Goal: Find specific page/section: Find specific page/section

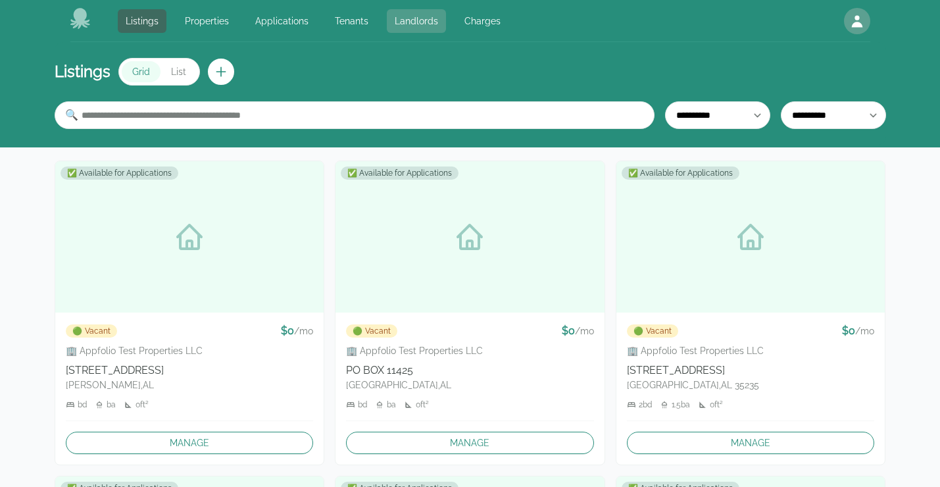
click at [418, 25] on link "Landlords" at bounding box center [416, 21] width 59 height 24
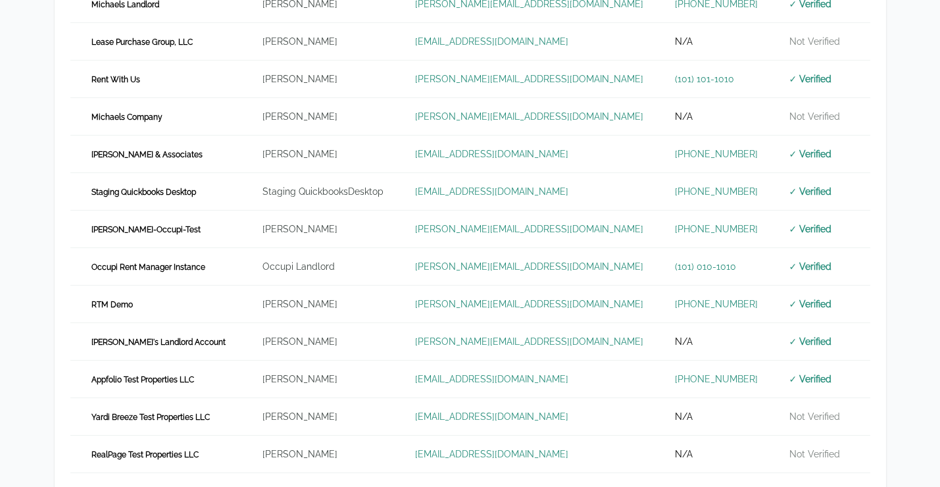
scroll to position [636, 0]
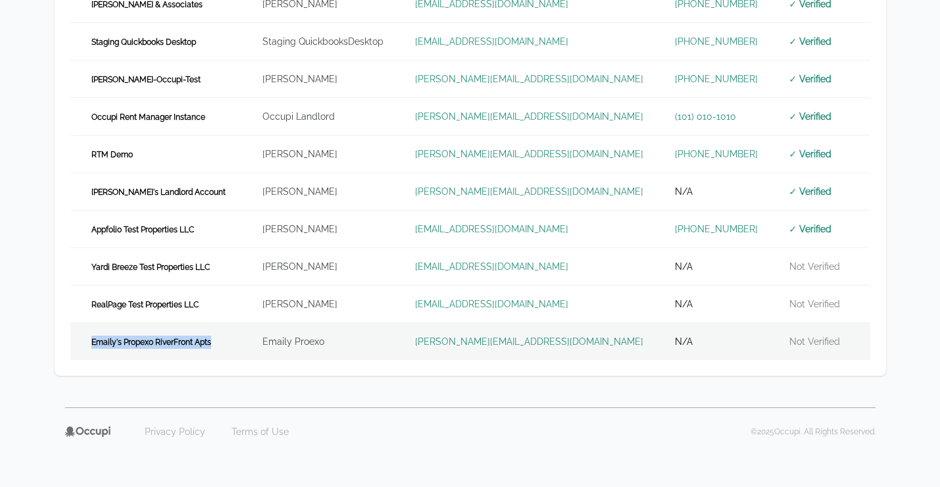
drag, startPoint x: 217, startPoint y: 341, endPoint x: 88, endPoint y: 337, distance: 129.0
click at [88, 337] on td "Emaily's Propexo RiverFront Apts" at bounding box center [158, 341] width 176 height 37
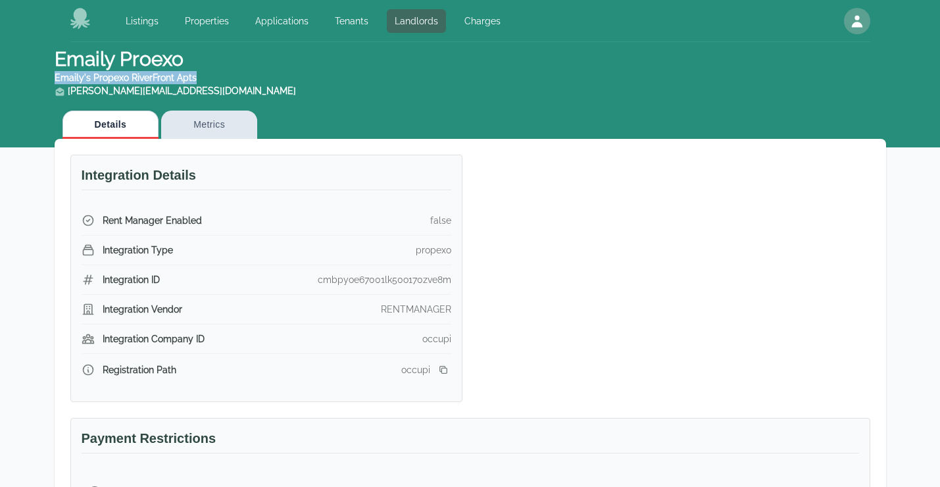
drag, startPoint x: 211, startPoint y: 72, endPoint x: 56, endPoint y: 76, distance: 155.3
click at [56, 76] on header "Emaily Proexo Emaily's Propexo RiverFront Apts [PERSON_NAME][EMAIL_ADDRESS][DOM…" at bounding box center [471, 72] width 832 height 61
copy div "Emaily's Propexo RiverFront Apts"
